Goal: Book appointment/travel/reservation

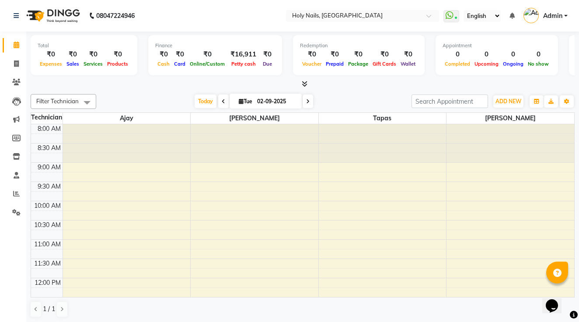
click at [275, 100] on input "02-09-2025" at bounding box center [276, 101] width 44 height 13
select select "9"
select select "2025"
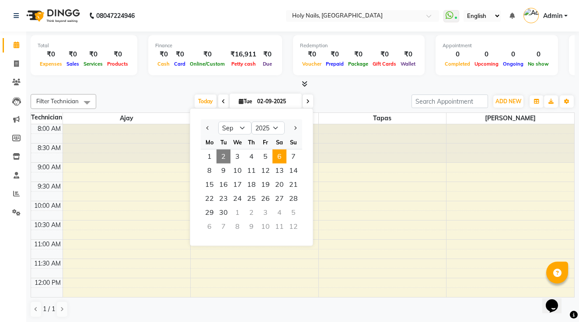
click at [279, 155] on span "6" at bounding box center [279, 157] width 14 height 14
type input "[DATE]"
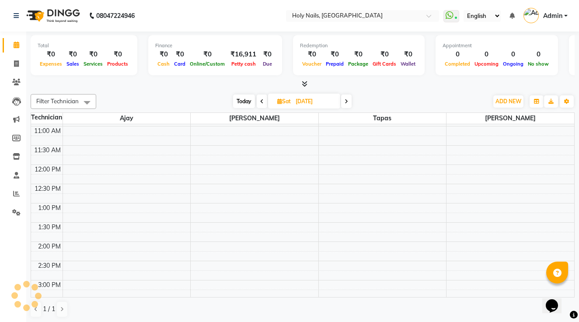
scroll to position [93, 0]
click at [202, 167] on div "8:00 AM 8:30 AM 9:00 AM 9:30 AM 10:00 AM 10:30 AM 11:00 AM 11:30 AM 12:00 PM 12…" at bounding box center [302, 281] width 543 height 500
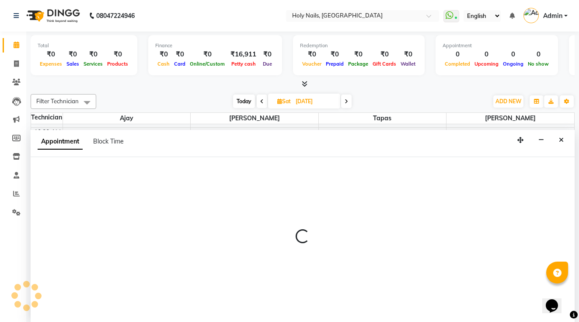
scroll to position [0, 0]
select select "62064"
select select "690"
select select "tentative"
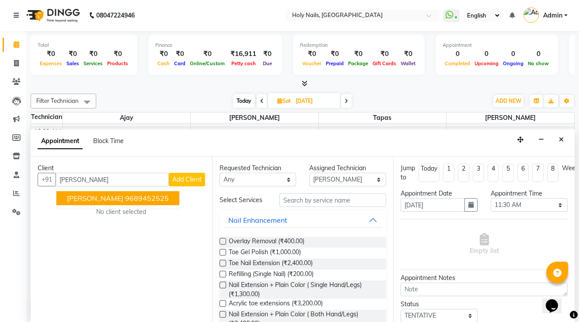
click at [110, 194] on span "[PERSON_NAME]" at bounding box center [95, 198] width 56 height 9
type input "9689452525"
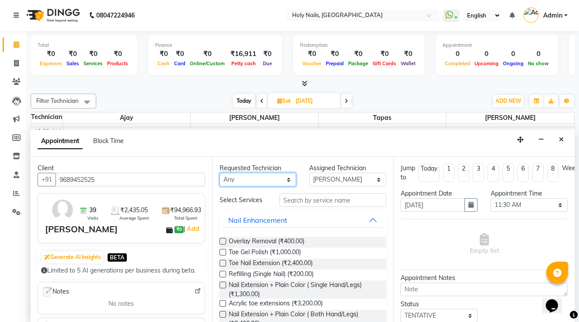
select select "62064"
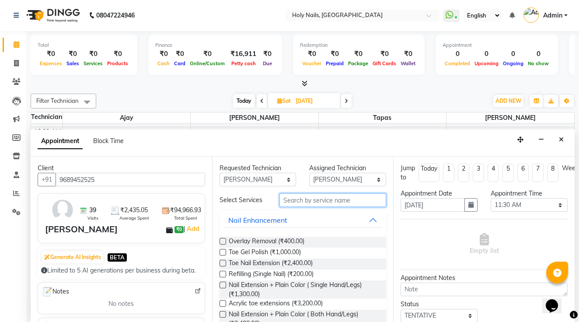
click at [303, 201] on input "text" at bounding box center [332, 200] width 107 height 14
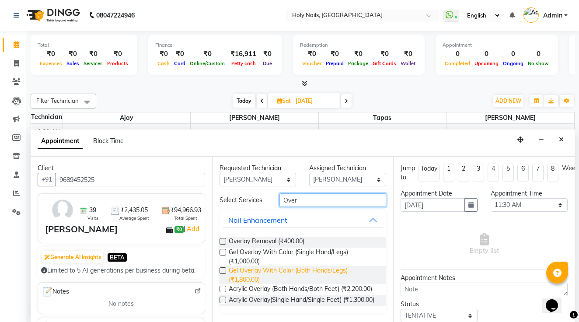
type input "Over"
click at [279, 274] on span "Gel Overlay With Color (Both Hands/Legs) (₹1,800.00)" at bounding box center [304, 275] width 151 height 18
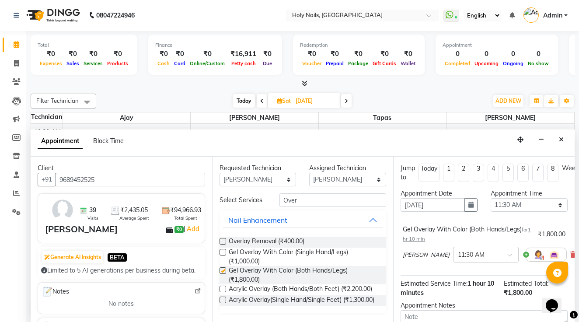
checkbox input "false"
click at [312, 206] on input "Over" at bounding box center [332, 200] width 107 height 14
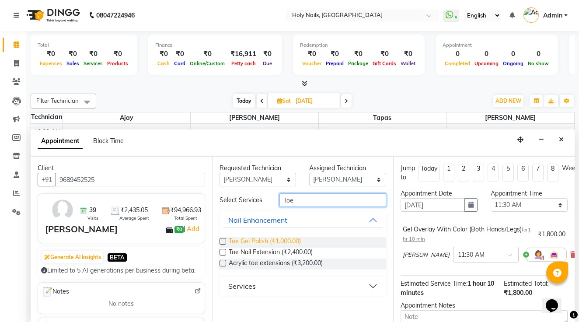
type input "Toe"
click at [294, 238] on span "Toe Gel Polish (₹1,000.00)" at bounding box center [265, 242] width 72 height 11
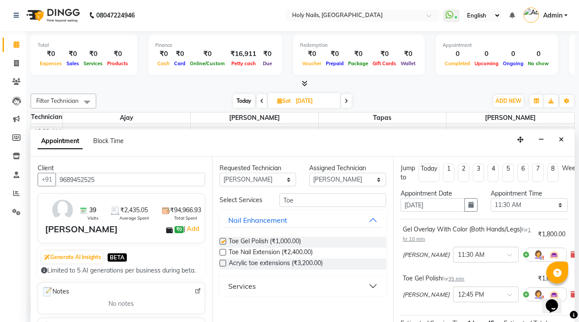
checkbox input "false"
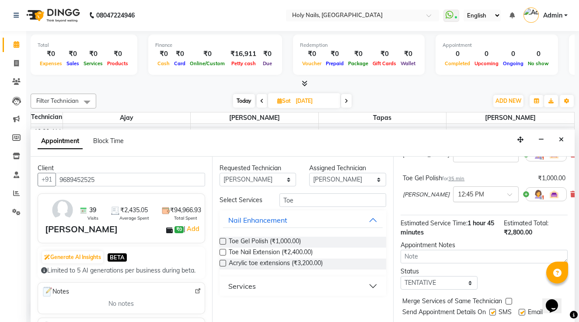
scroll to position [85, 0]
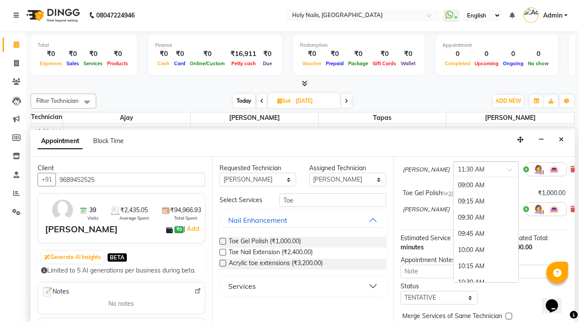
click at [458, 171] on input "text" at bounding box center [477, 168] width 38 height 9
click at [296, 180] on div "Requested Technician Any [PERSON_NAME] Tapas [PERSON_NAME]" at bounding box center [258, 175] width 90 height 23
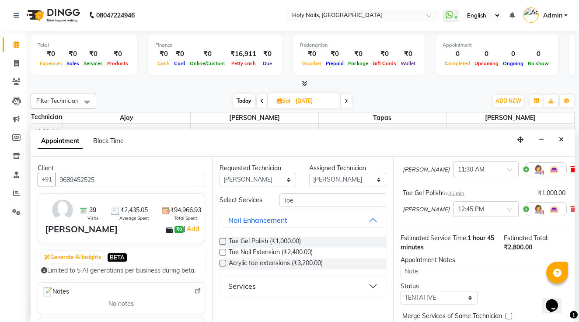
click at [570, 170] on icon at bounding box center [572, 169] width 5 height 6
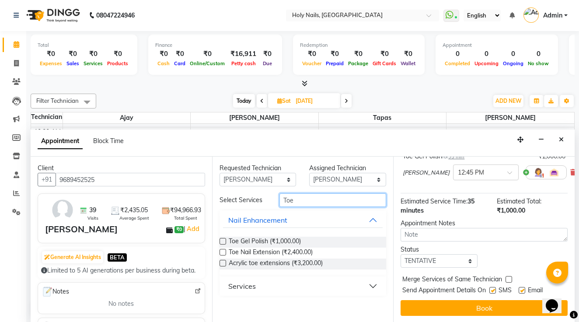
click at [295, 199] on input "Toe" at bounding box center [332, 200] width 107 height 14
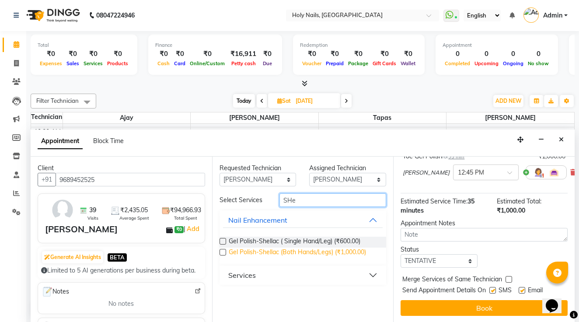
type input "SHe"
click at [333, 250] on span "Gel Polish-Shellac (Both Hands/Legs) (₹1,000.00)" at bounding box center [297, 252] width 137 height 11
checkbox input "false"
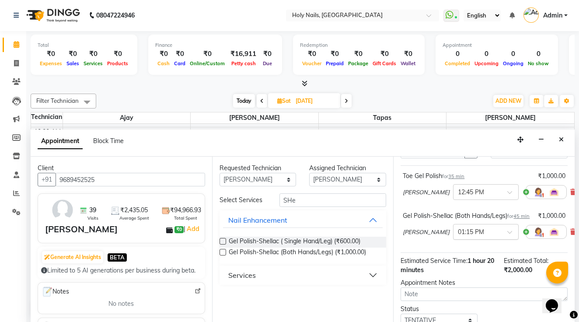
scroll to position [52, 0]
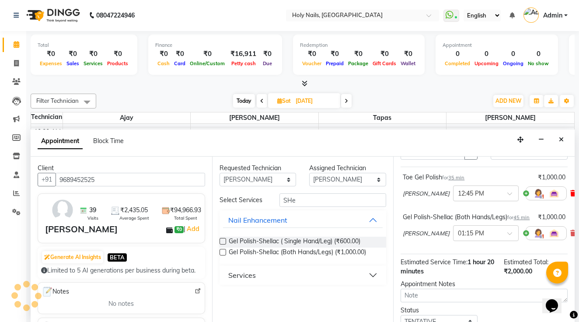
click at [570, 192] on icon at bounding box center [572, 193] width 5 height 6
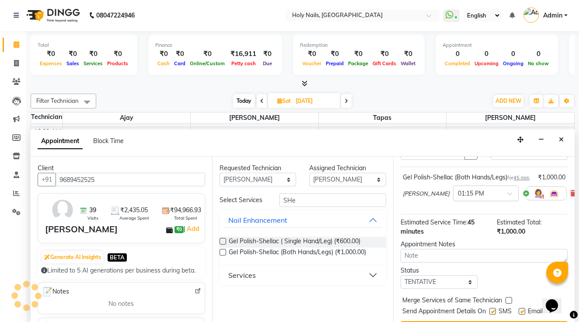
click at [570, 192] on icon at bounding box center [572, 193] width 5 height 6
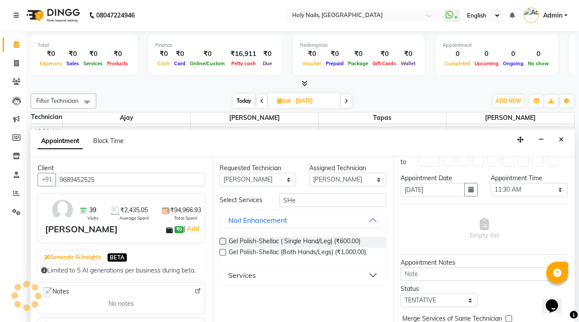
scroll to position [6, 0]
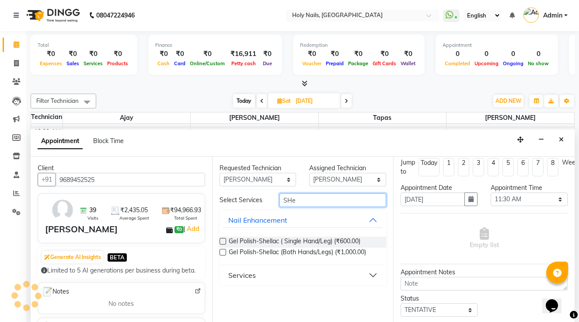
click at [305, 198] on input "SHe" at bounding box center [332, 200] width 107 height 14
type input "SHell"
click at [327, 251] on span "Gel Polish-Shellac (Both Hands/Legs) (₹1,000.00)" at bounding box center [297, 252] width 137 height 11
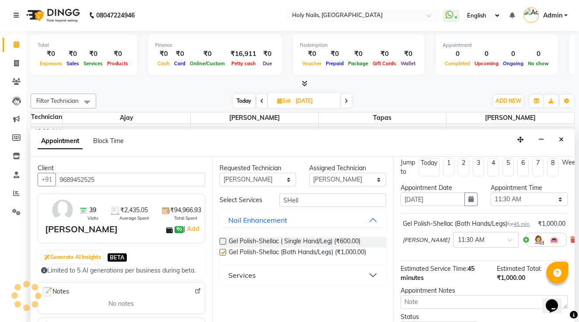
checkbox input "false"
click at [306, 200] on input "SHell" at bounding box center [332, 200] width 107 height 14
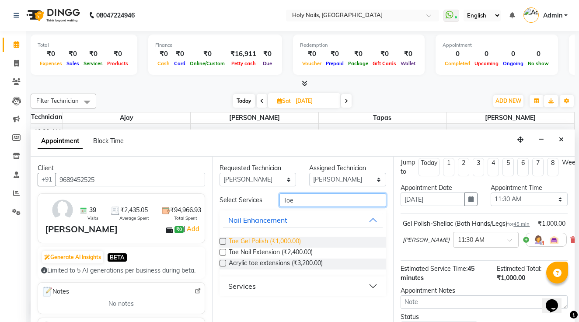
type input "Toe"
click at [288, 238] on span "Toe Gel Polish (₹1,000.00)" at bounding box center [265, 242] width 72 height 11
checkbox input "false"
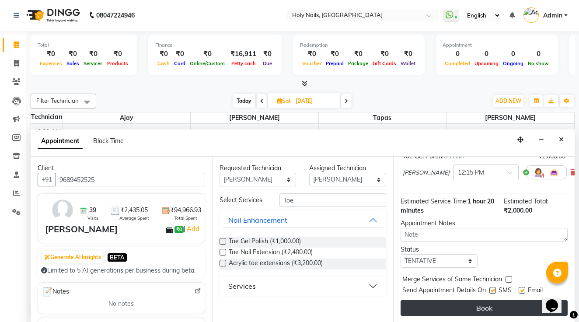
click at [434, 303] on button "Book" at bounding box center [484, 308] width 167 height 16
